Goal: Book appointment/travel/reservation

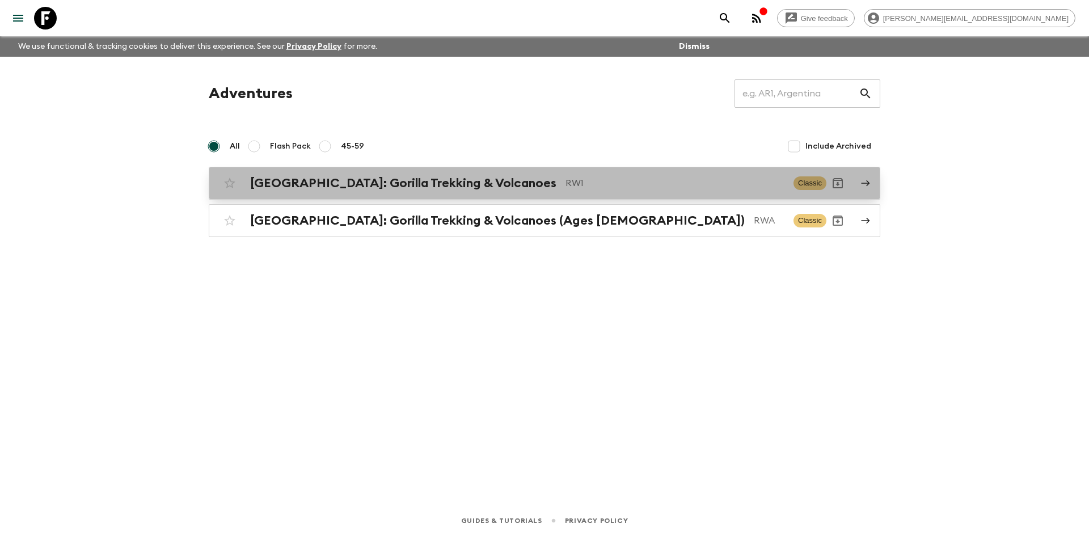
click at [299, 180] on h2 "[GEOGRAPHIC_DATA]: Gorilla Trekking & Volcanoes" at bounding box center [403, 183] width 306 height 15
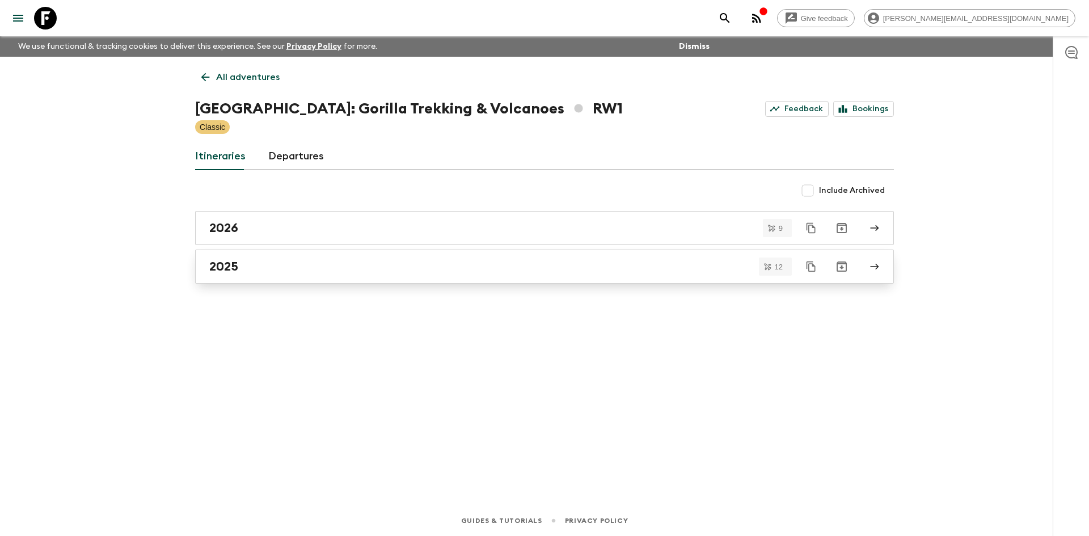
click at [312, 271] on div "2025" at bounding box center [533, 266] width 649 height 15
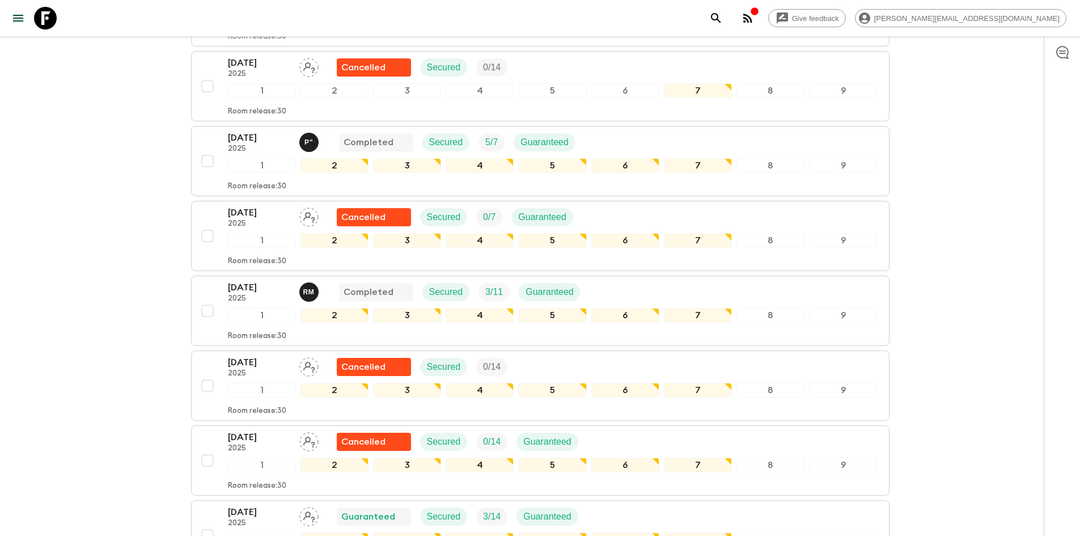
scroll to position [680, 0]
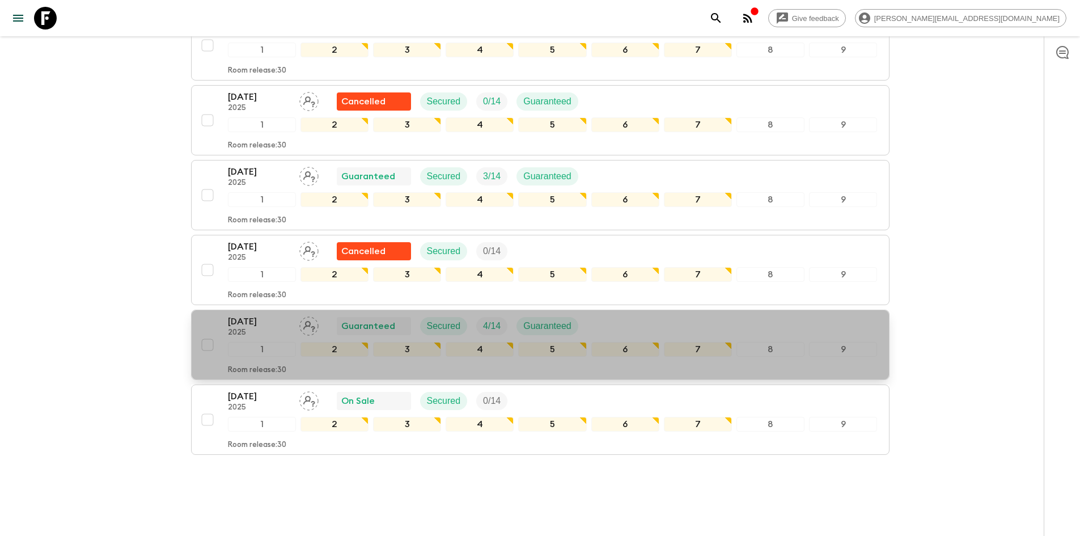
click at [255, 320] on p "[DATE]" at bounding box center [259, 322] width 62 height 14
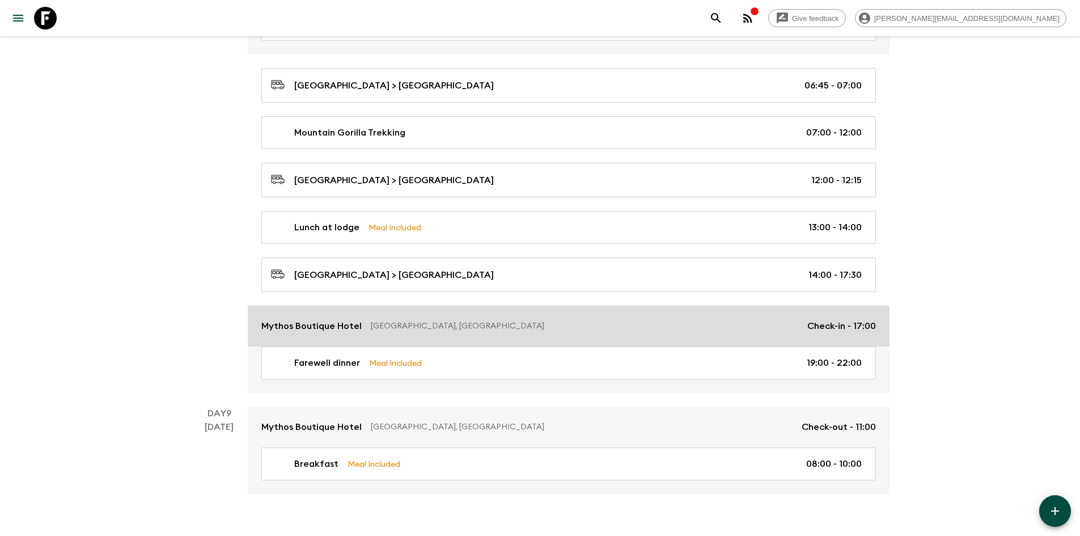
scroll to position [3146, 0]
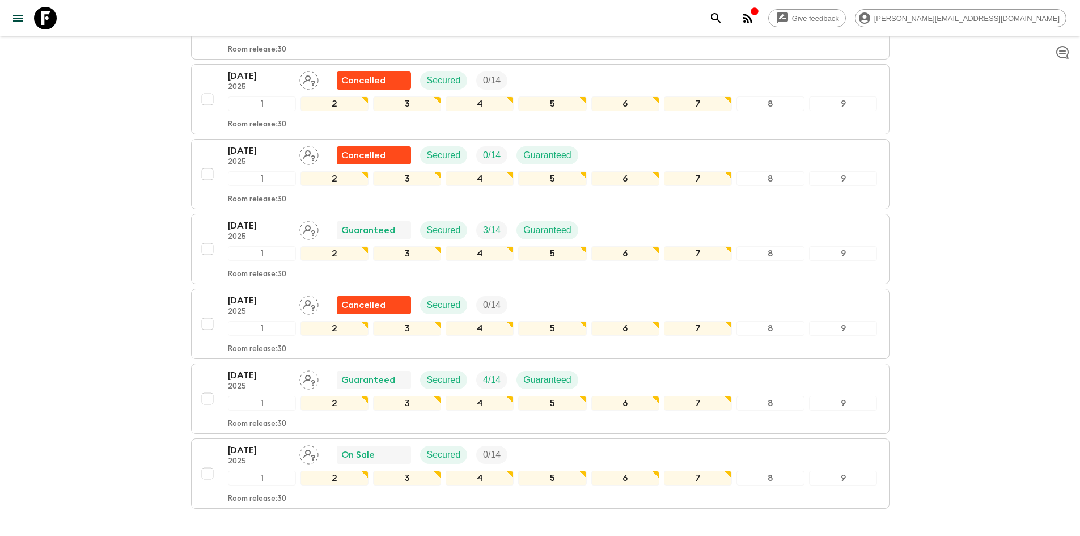
scroll to position [703, 0]
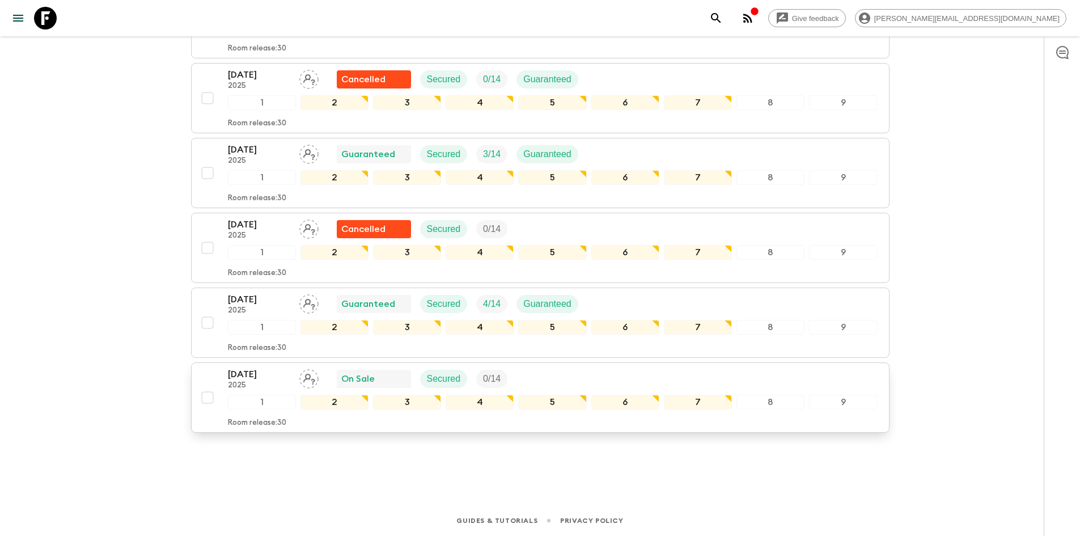
click at [240, 376] on p "[DATE]" at bounding box center [259, 374] width 62 height 14
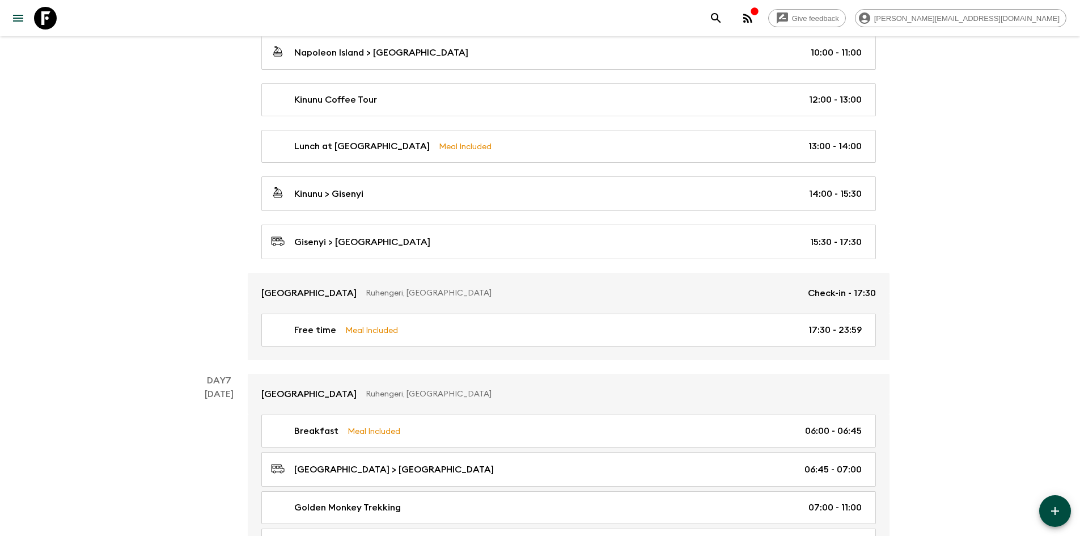
scroll to position [2412, 0]
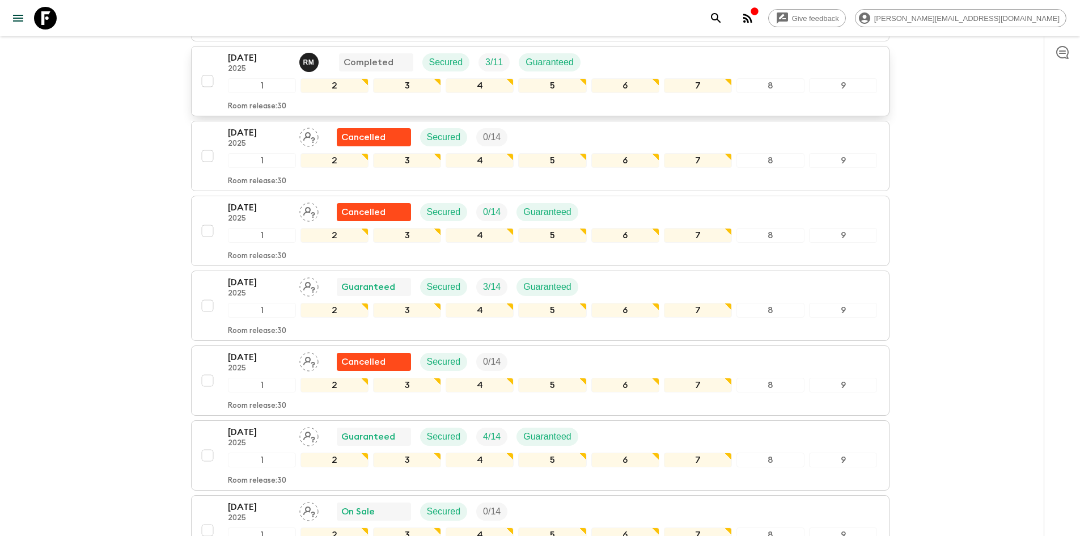
scroll to position [703, 0]
